Goal: Information Seeking & Learning: Check status

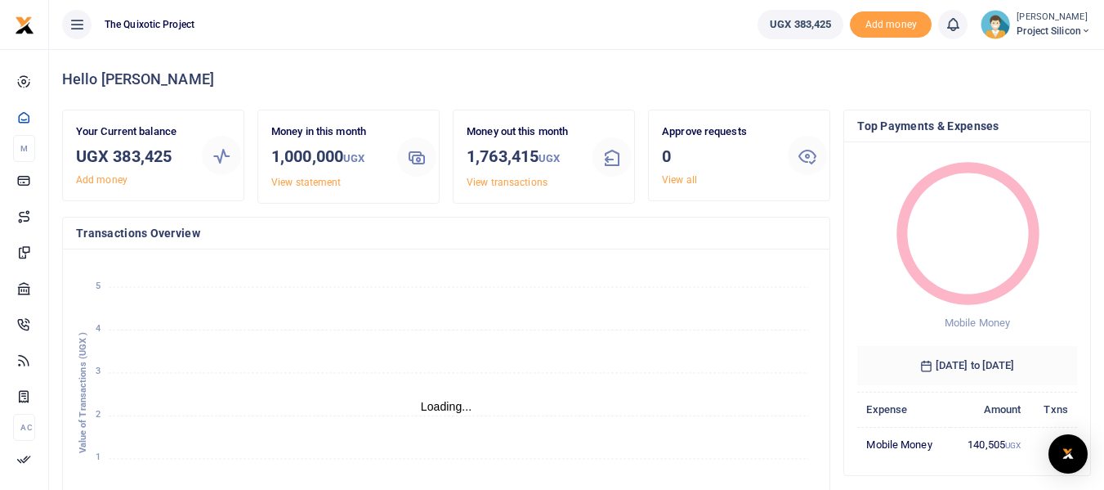
scroll to position [13, 13]
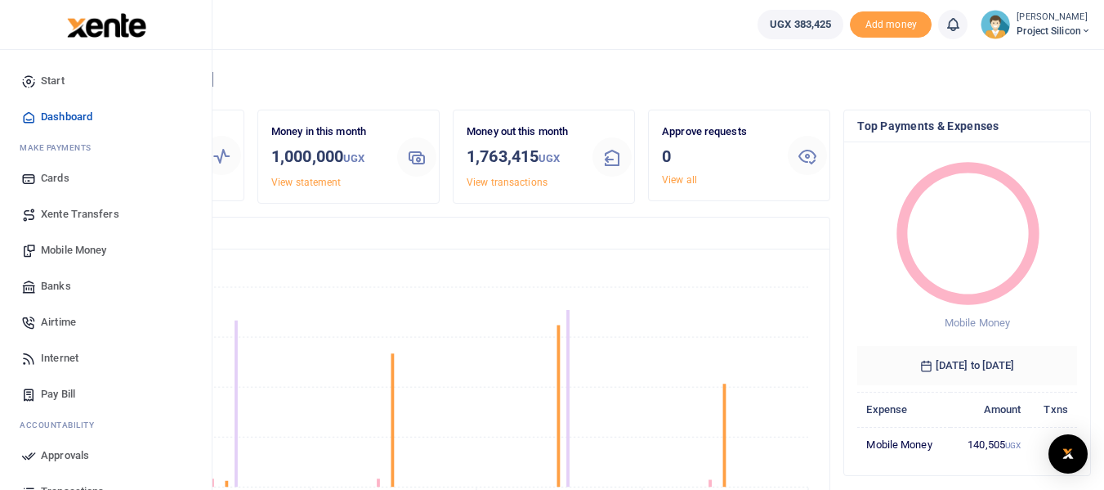
click at [64, 483] on span "Transactions" at bounding box center [72, 491] width 63 height 16
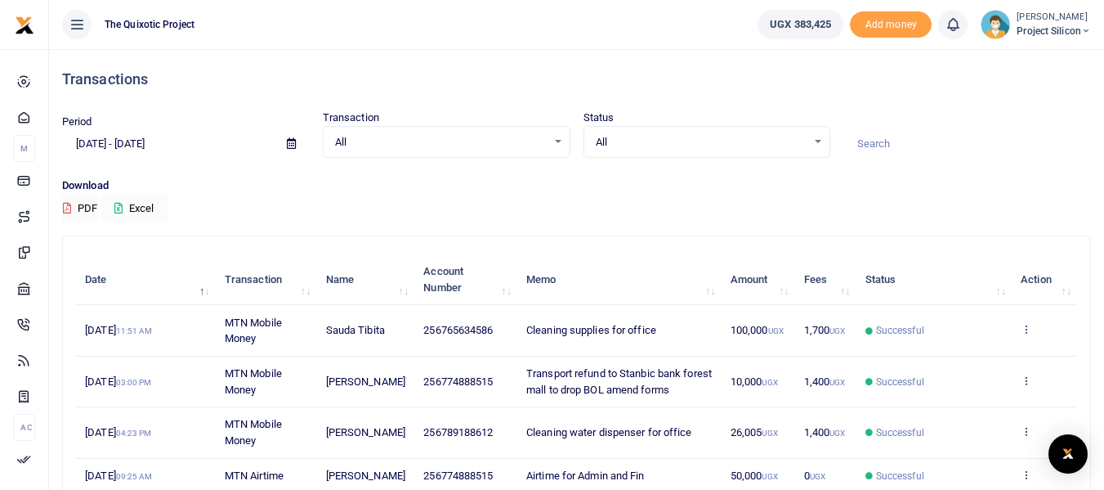
click at [289, 154] on span at bounding box center [291, 144] width 37 height 28
click at [291, 141] on icon at bounding box center [291, 143] width 9 height 11
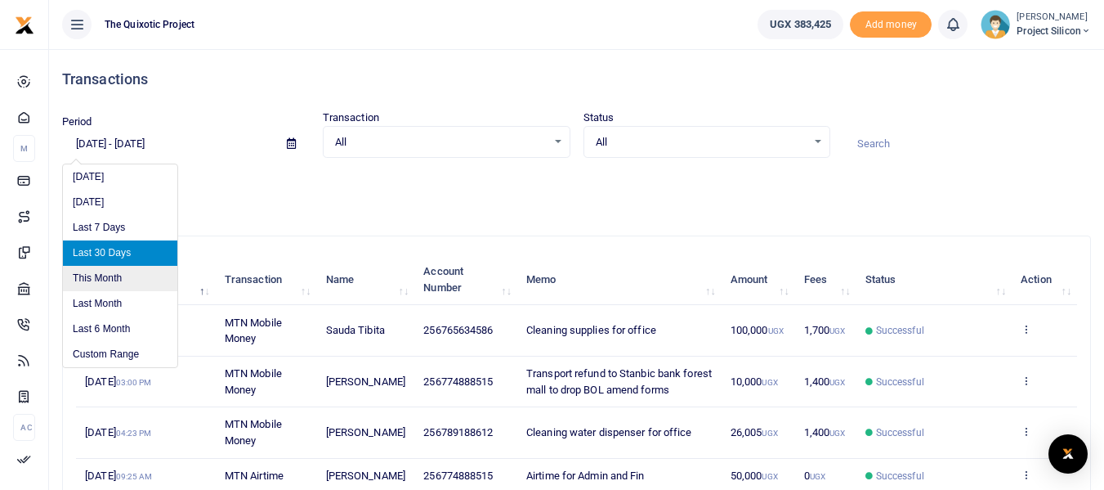
click at [113, 271] on li "This Month" at bounding box center [120, 278] width 114 height 25
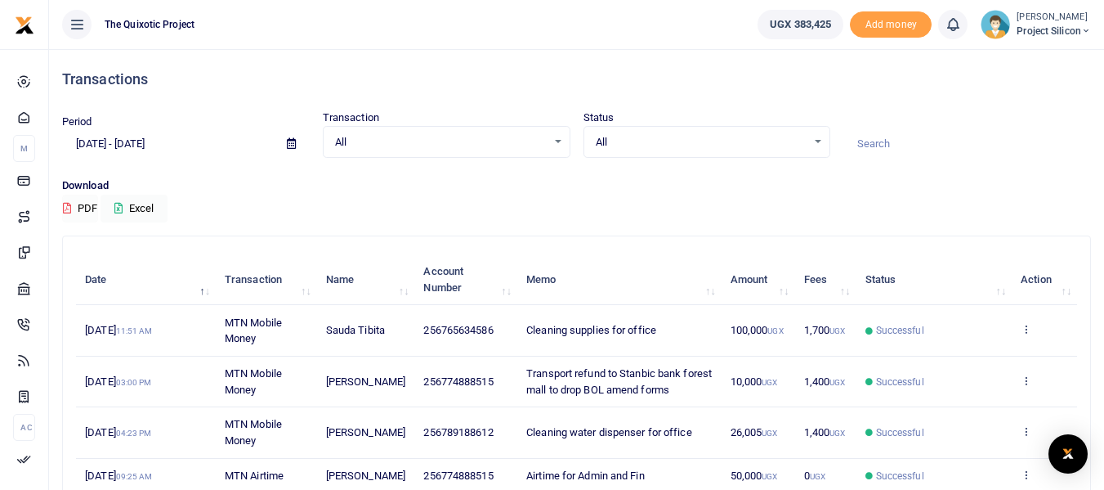
click at [82, 208] on button "PDF" at bounding box center [80, 209] width 36 height 28
click at [144, 211] on button "Excel" at bounding box center [134, 209] width 67 height 28
click at [302, 140] on span at bounding box center [291, 144] width 37 height 28
click at [294, 143] on icon at bounding box center [291, 143] width 9 height 11
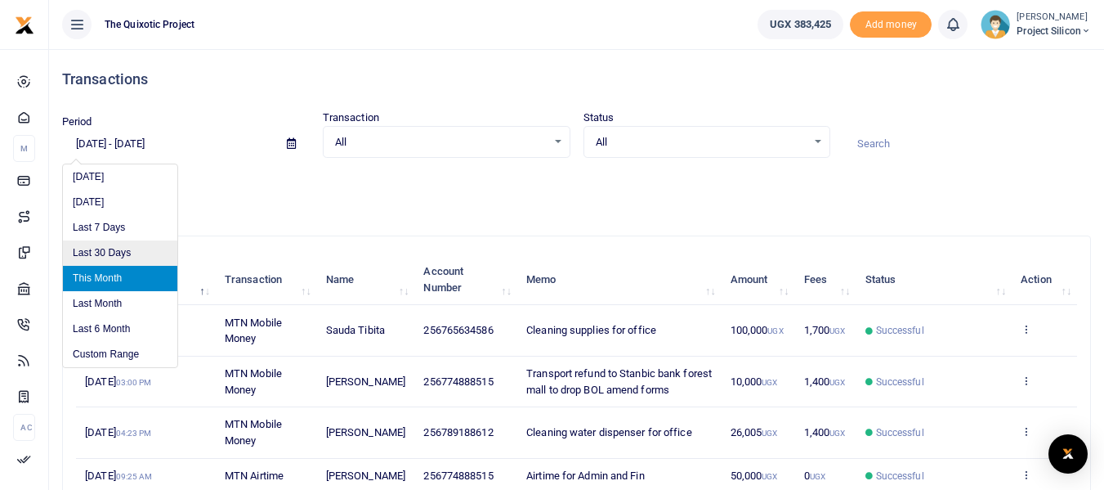
click at [129, 253] on li "Last 30 Days" at bounding box center [120, 252] width 114 height 25
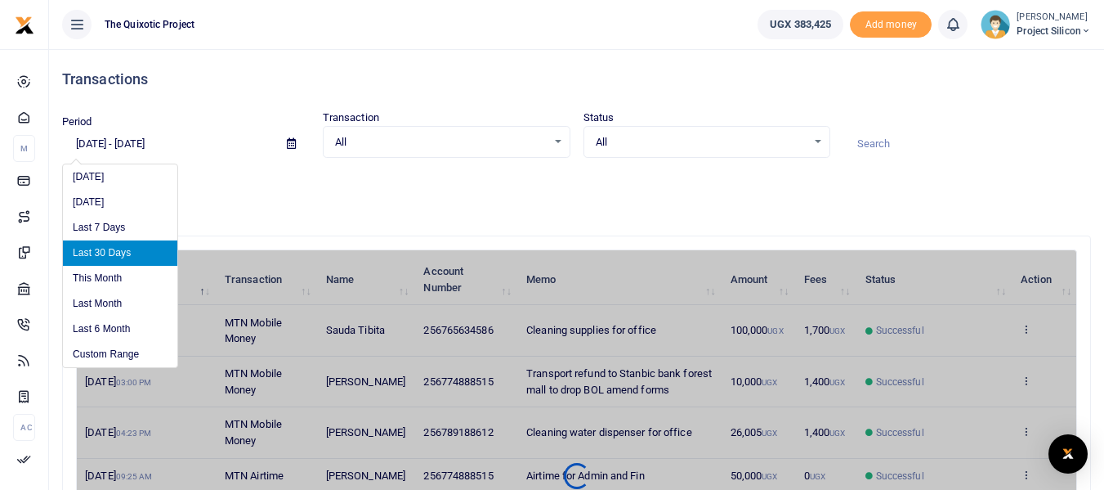
click at [175, 143] on input "09/14/2025 - 10/13/2025" at bounding box center [168, 144] width 212 height 28
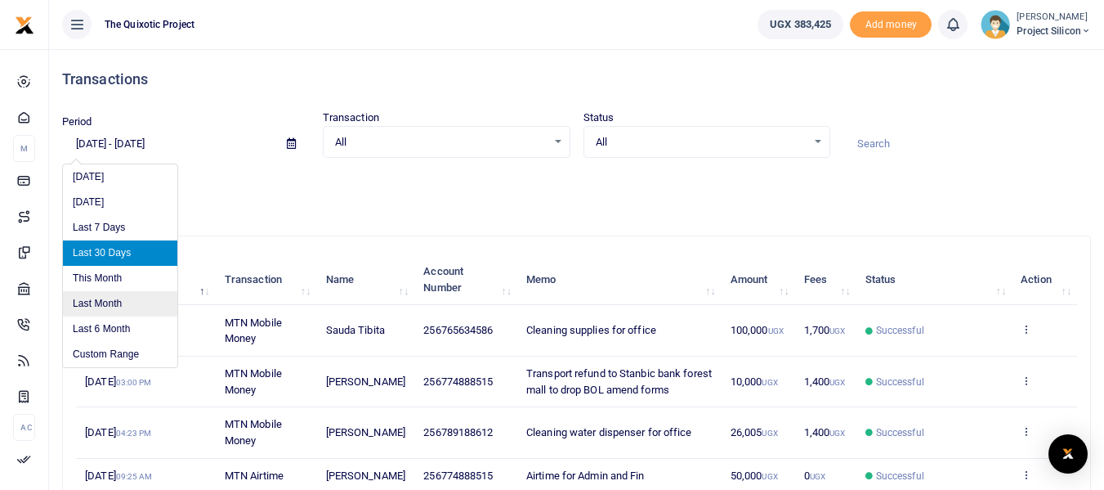
click at [123, 295] on li "Last Month" at bounding box center [120, 303] width 114 height 25
type input "09/01/2025 - 09/30/2025"
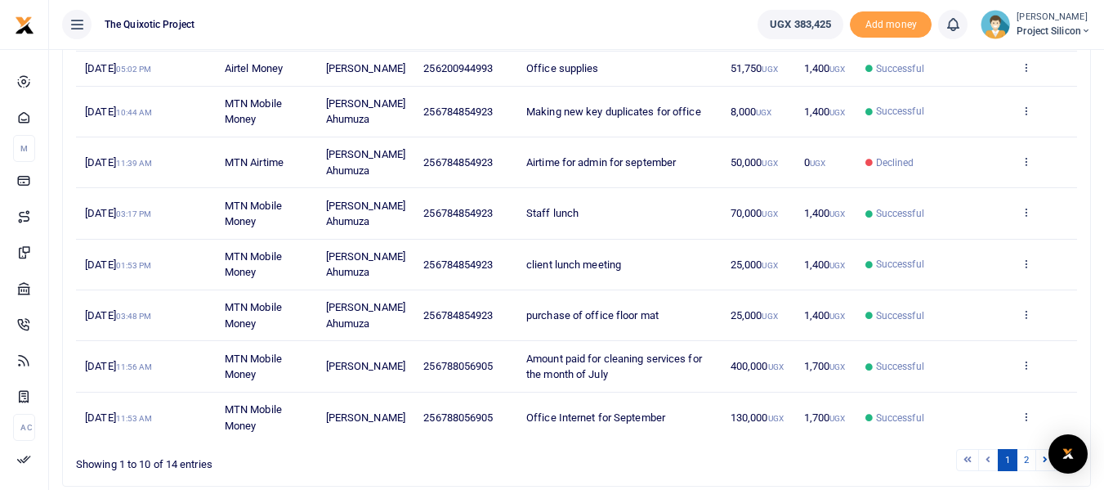
scroll to position [345, 0]
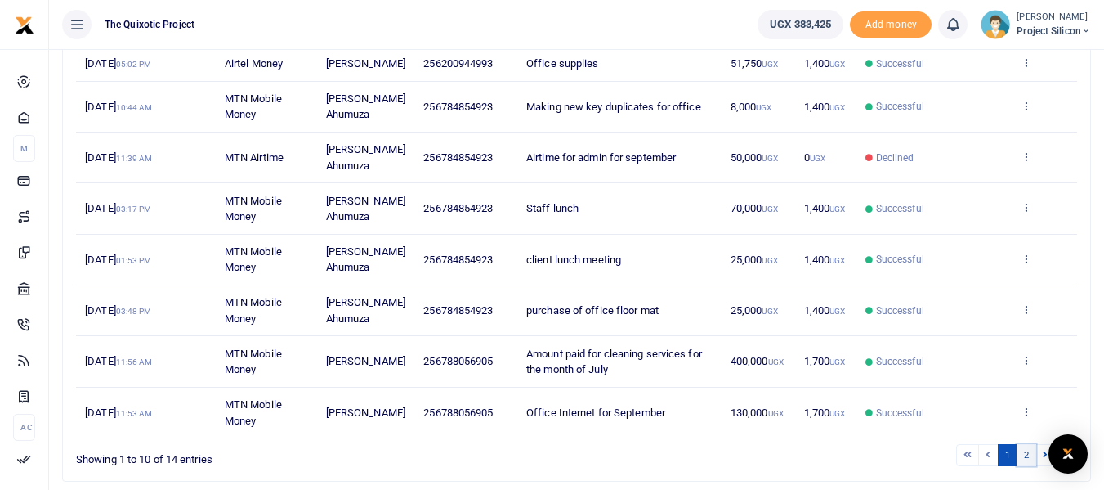
click at [1023, 452] on link "2" at bounding box center [1027, 455] width 20 height 22
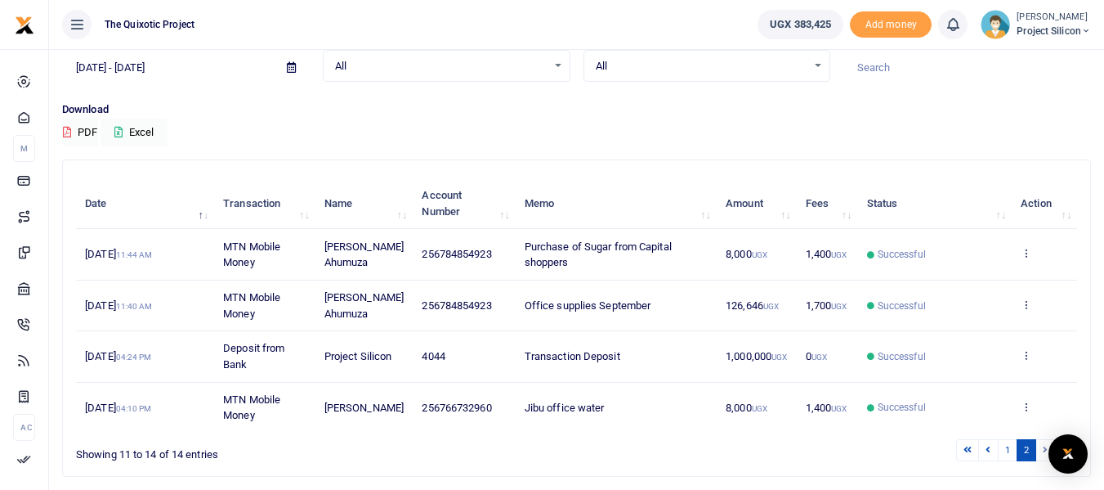
scroll to position [0, 0]
